Goal: Information Seeking & Learning: Learn about a topic

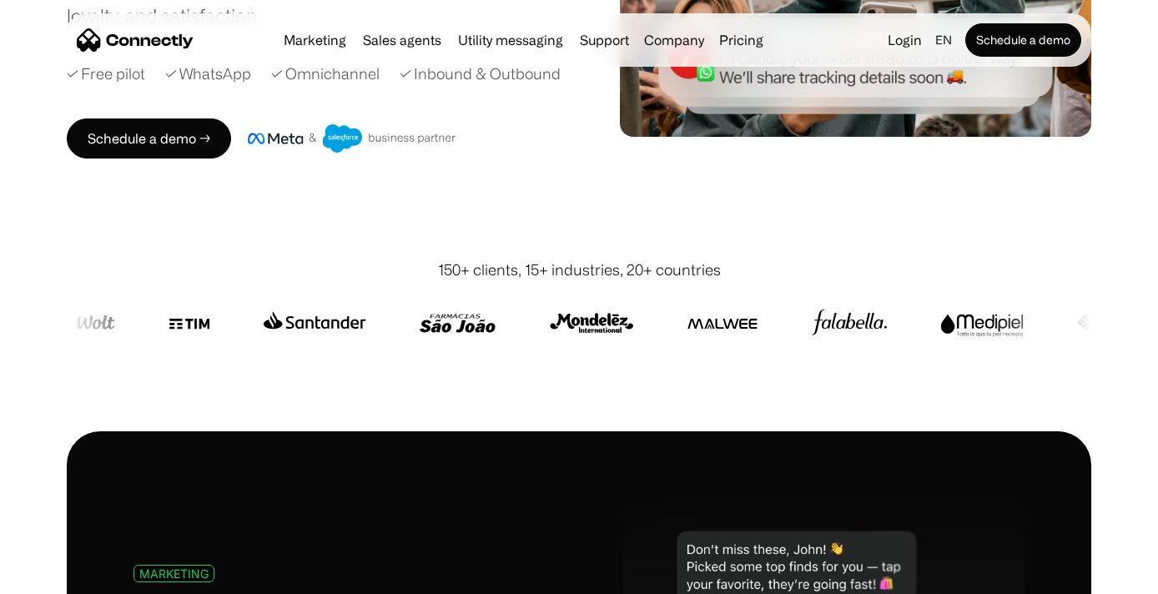
scroll to position [388, 0]
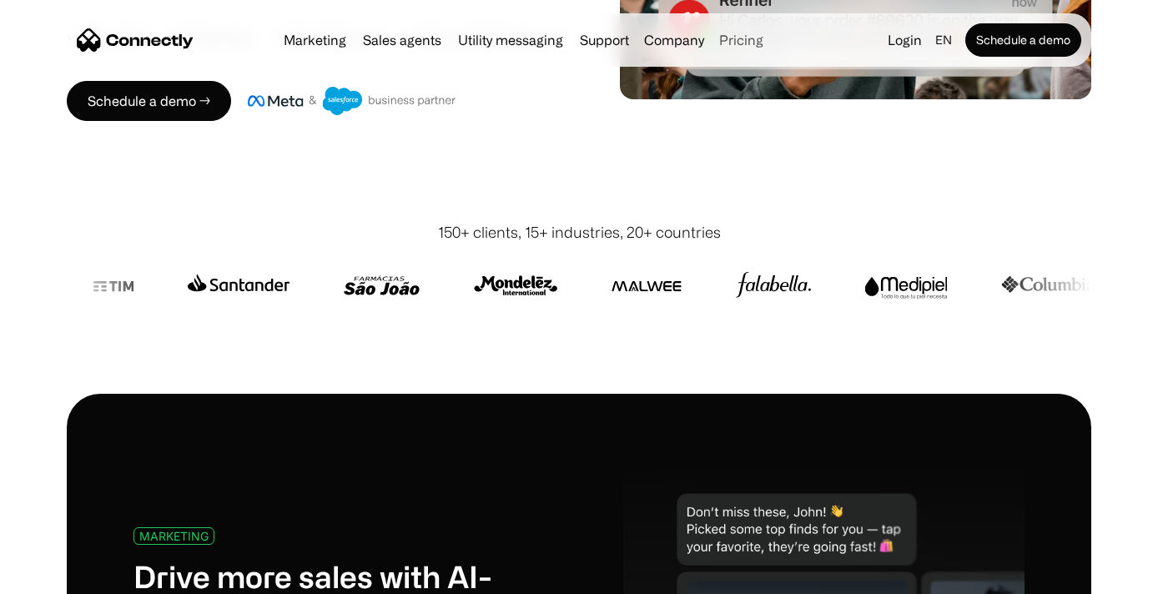
click at [741, 43] on link "Pricing" at bounding box center [741, 39] width 58 height 13
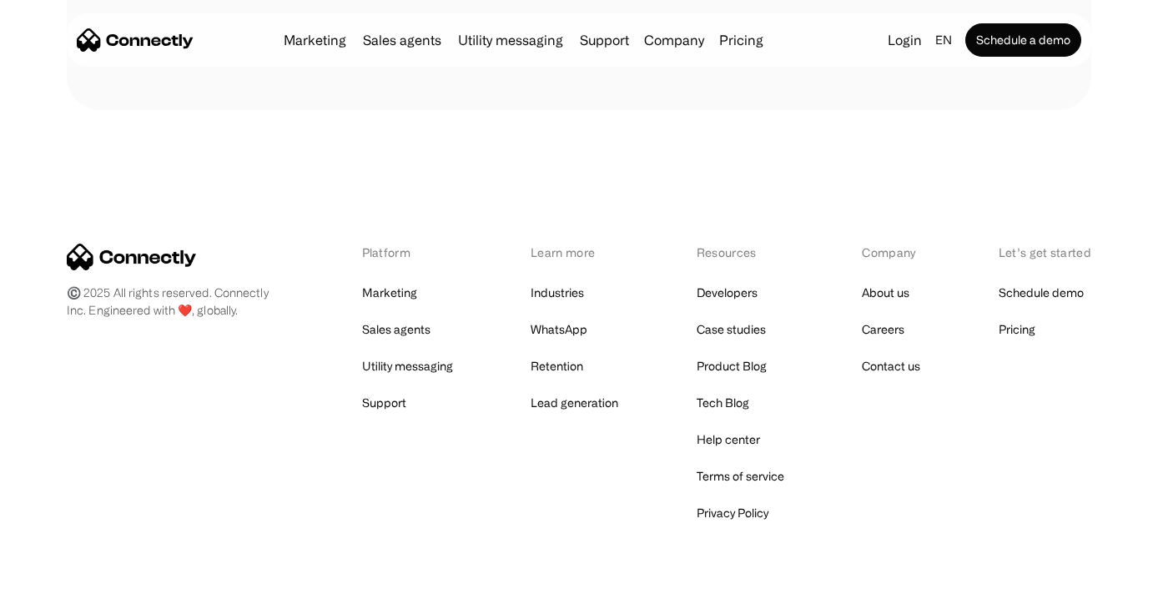
scroll to position [969, 0]
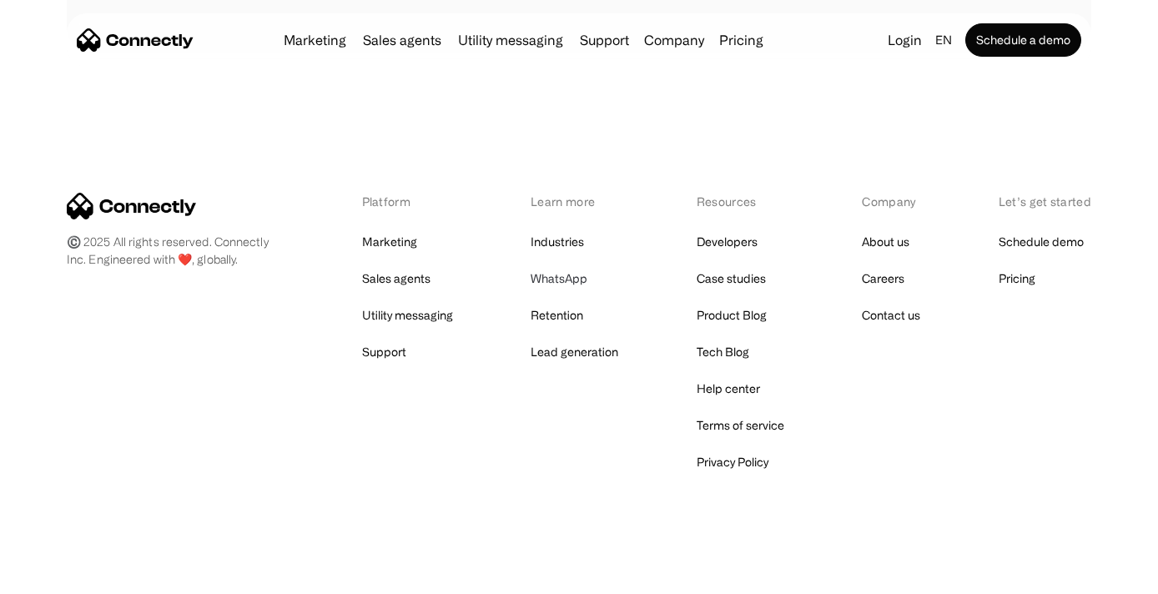
click at [567, 279] on link "WhatsApp" at bounding box center [559, 278] width 57 height 23
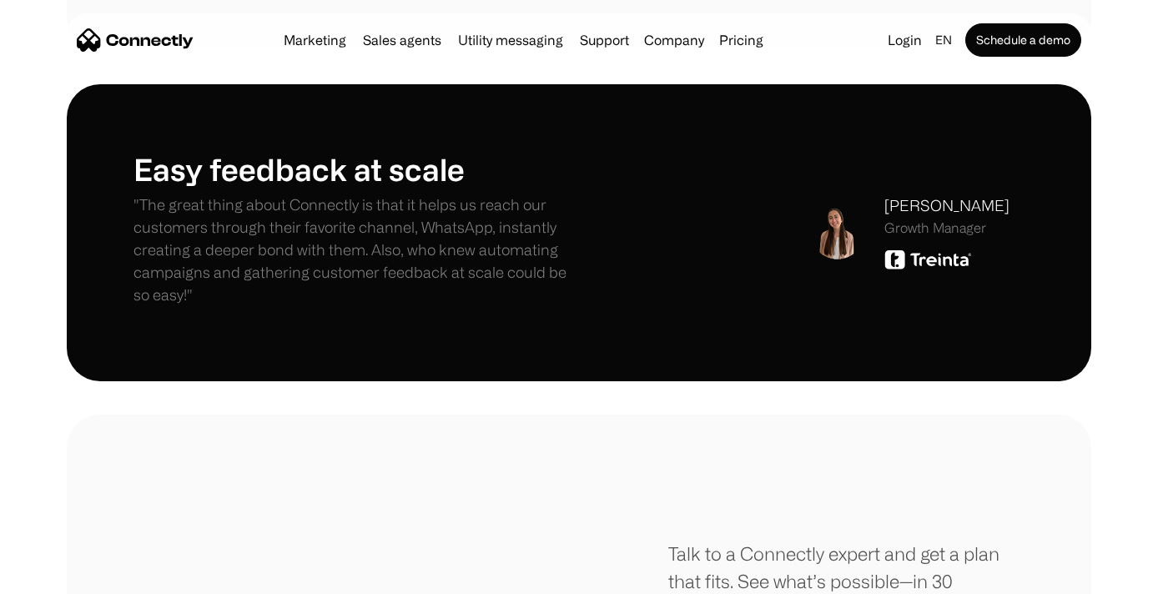
scroll to position [4483, 0]
